Goal: Use online tool/utility: Utilize a website feature to perform a specific function

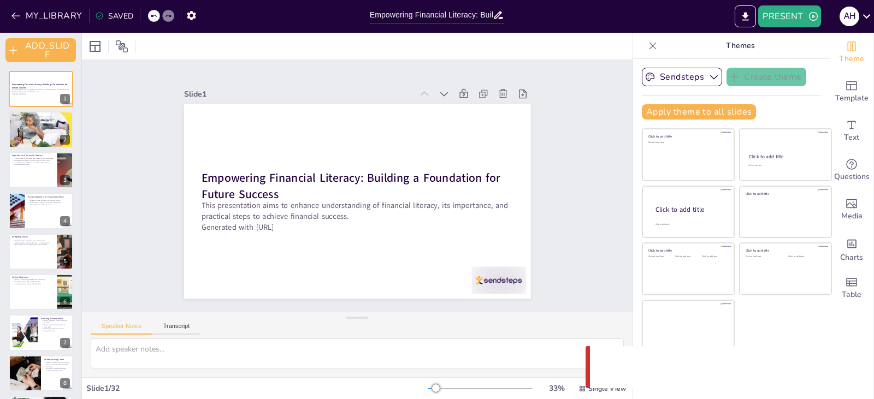
checkbox input "true"
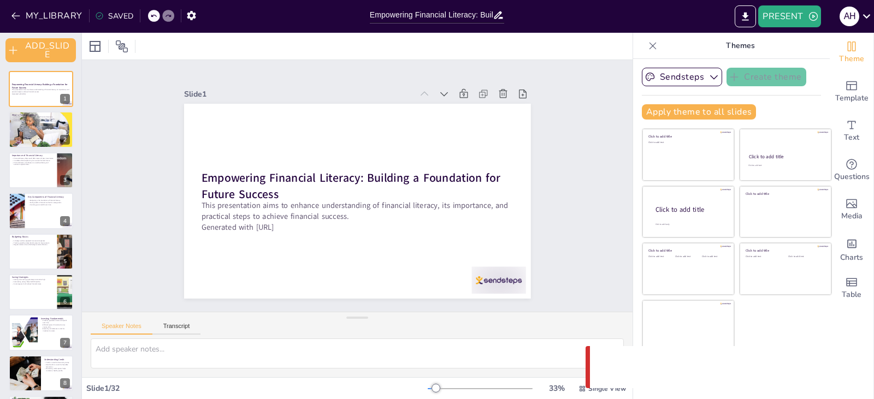
checkbox input "true"
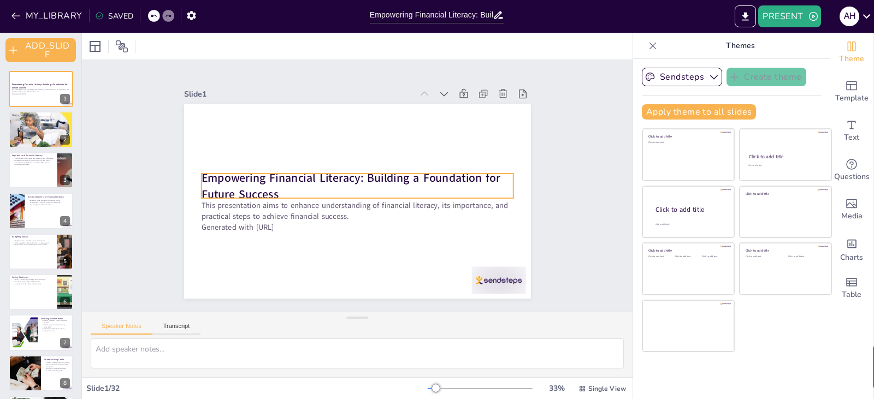
checkbox input "true"
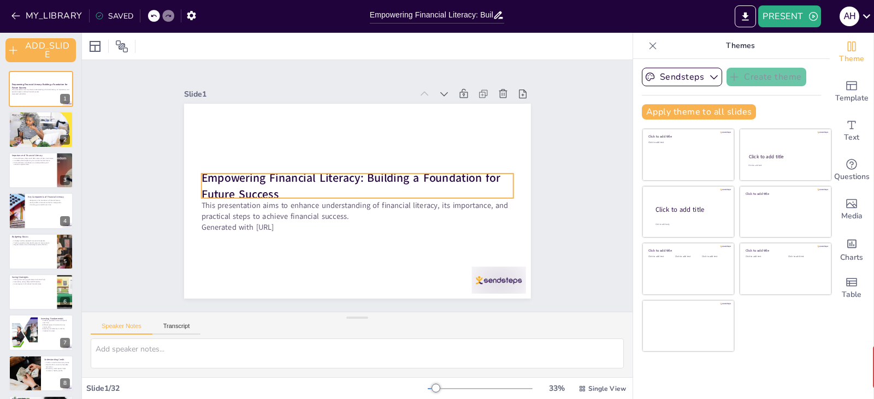
checkbox input "true"
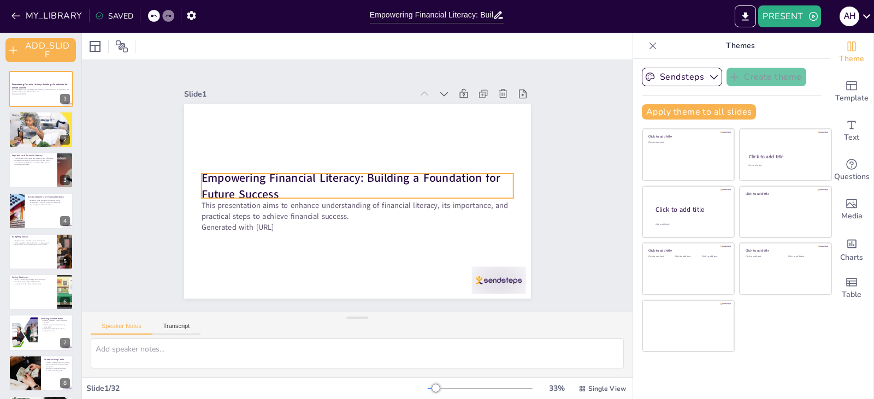
checkbox input "true"
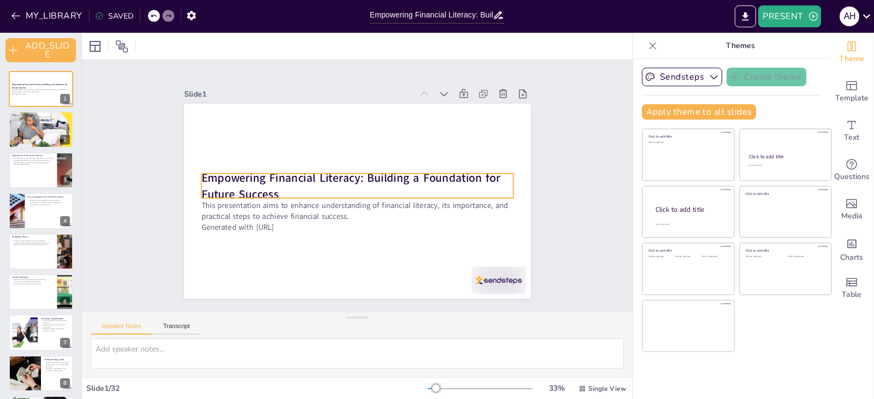
checkbox input "true"
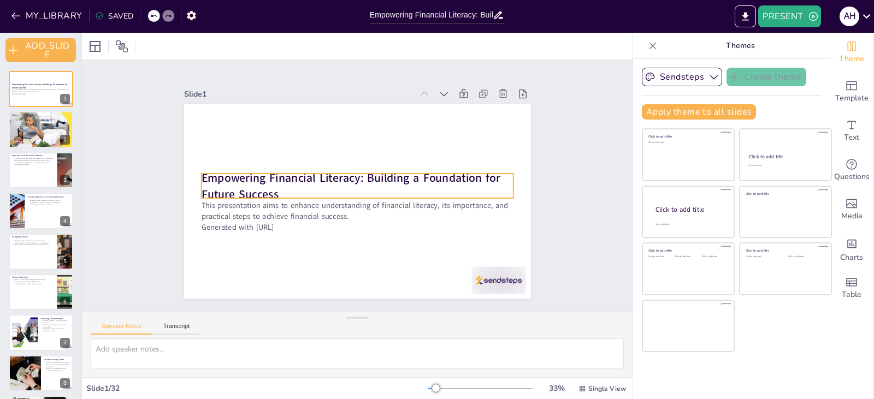
checkbox input "true"
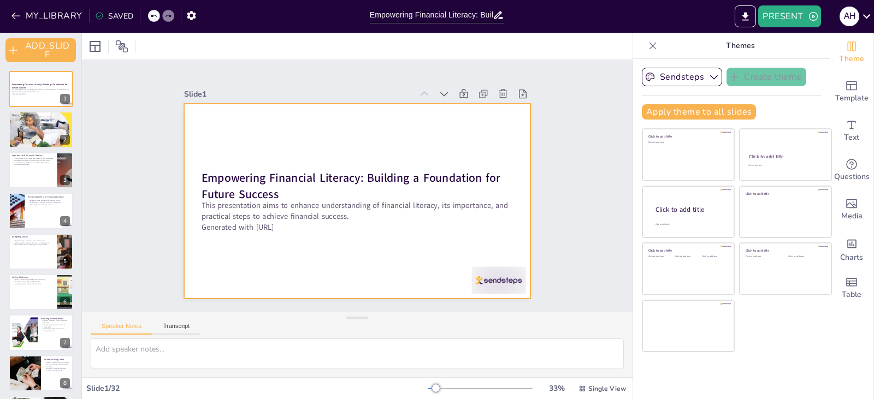
checkbox input "true"
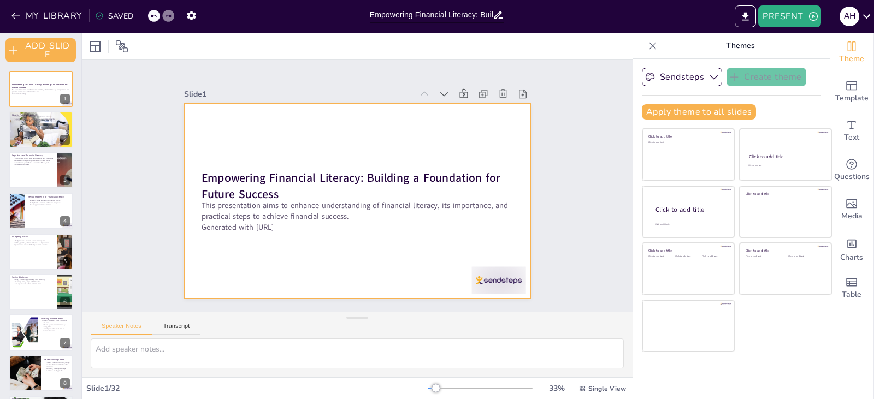
checkbox input "true"
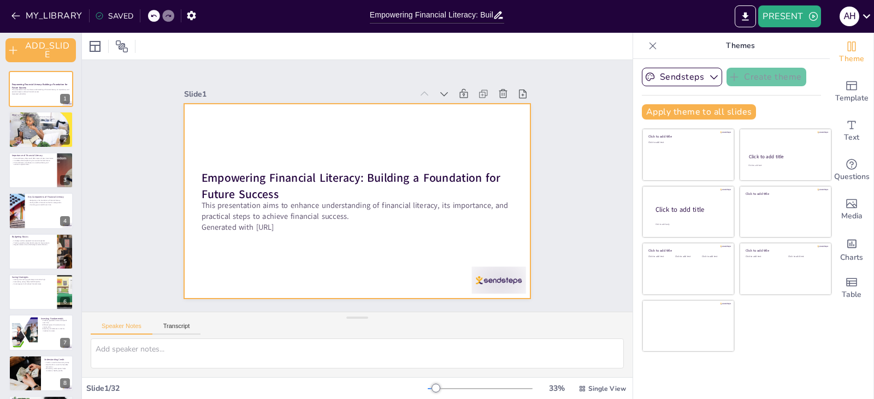
checkbox input "true"
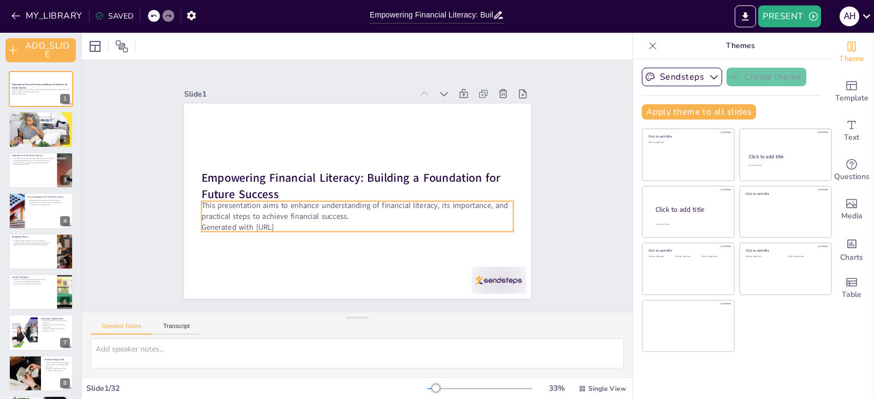
checkbox input "true"
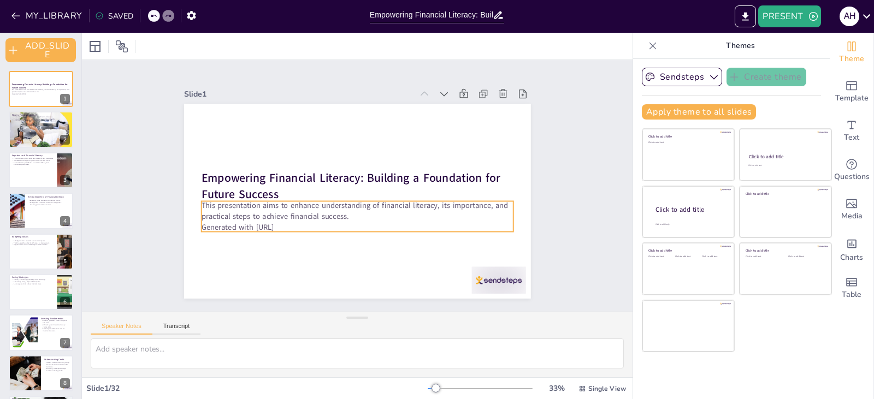
checkbox input "true"
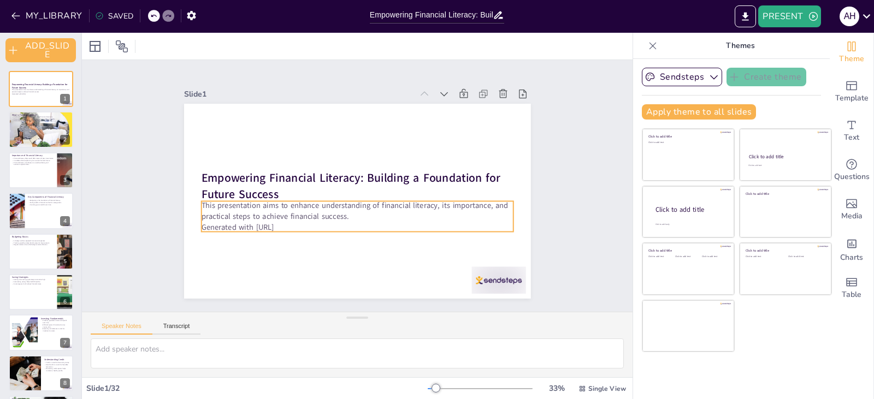
checkbox input "true"
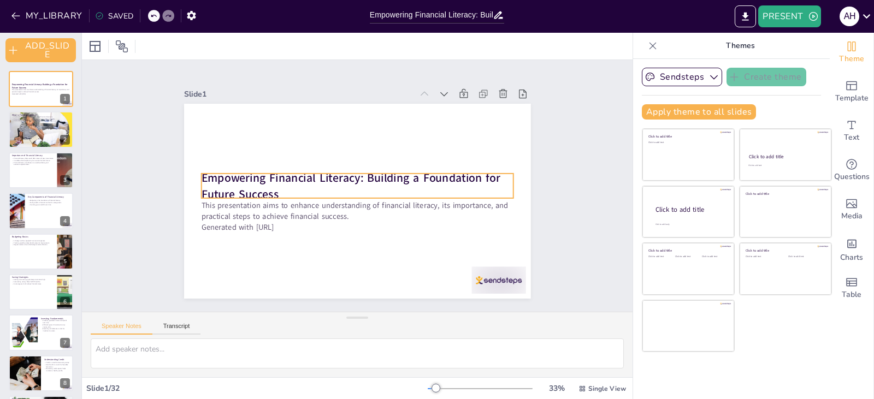
checkbox input "true"
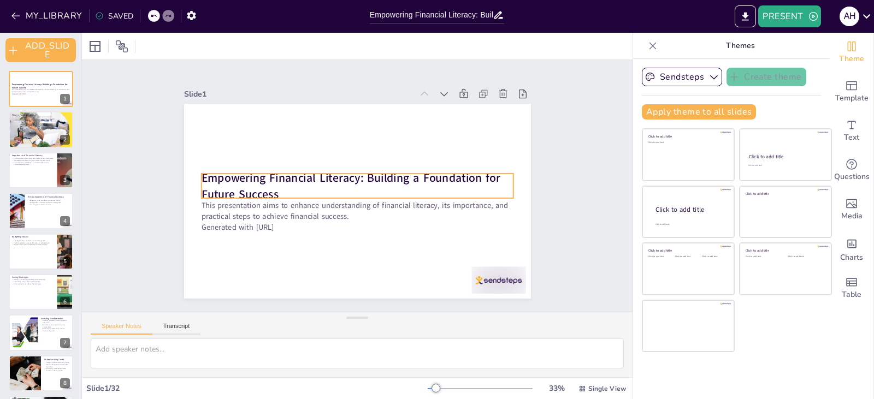
checkbox input "true"
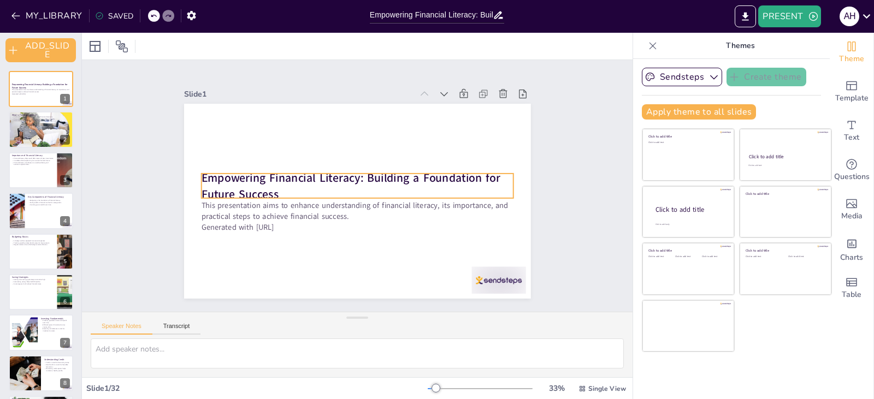
checkbox input "true"
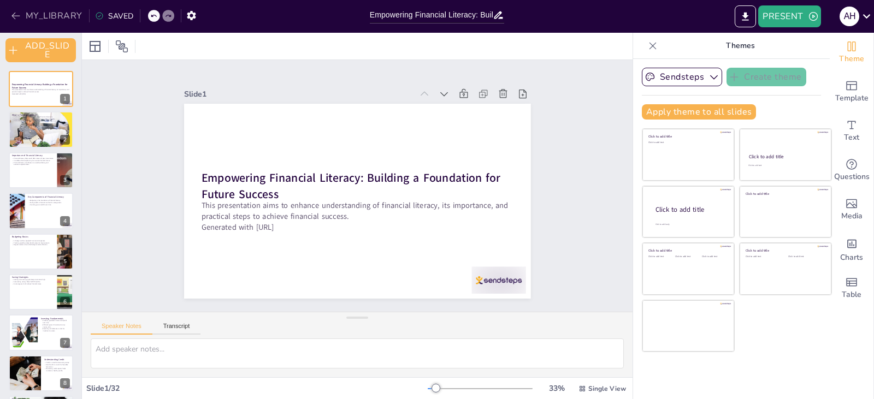
click at [17, 15] on icon "button" at bounding box center [15, 15] width 11 height 11
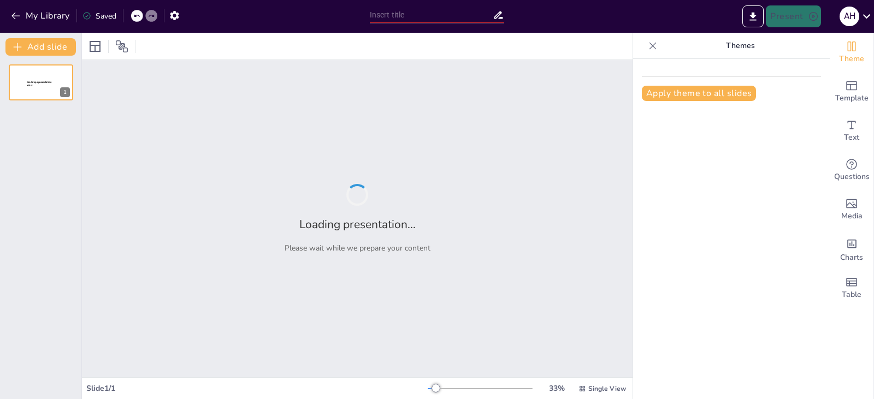
type input "Principles and Practices of Cash Management in [DEMOGRAPHIC_DATA] Financial Ins…"
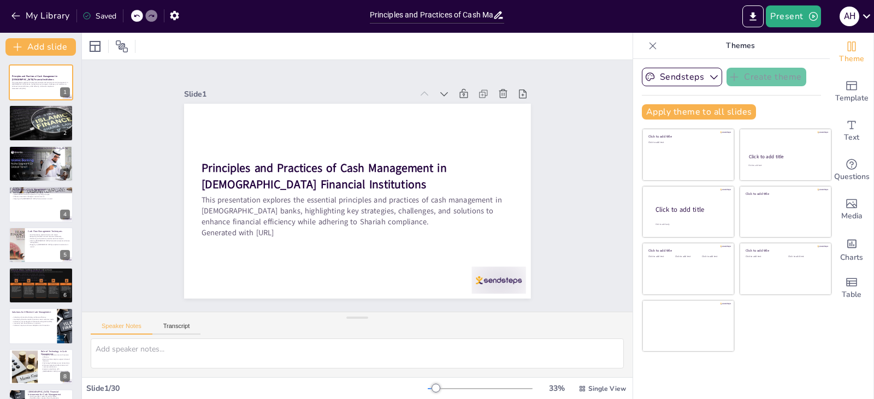
checkbox input "true"
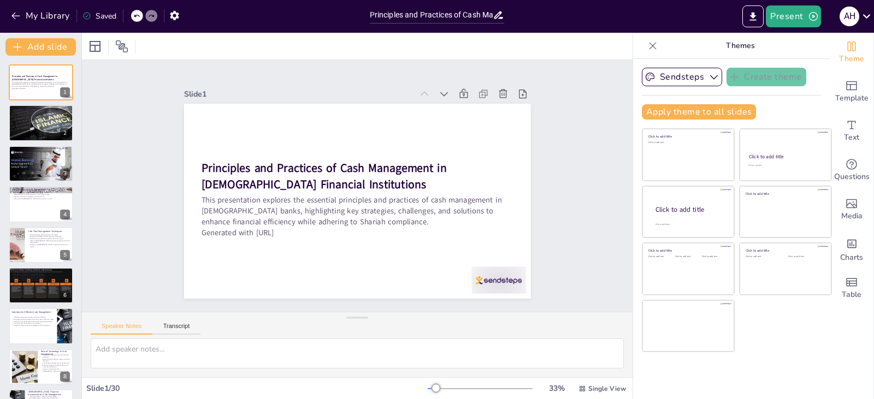
checkbox input "true"
